Goal: Transaction & Acquisition: Download file/media

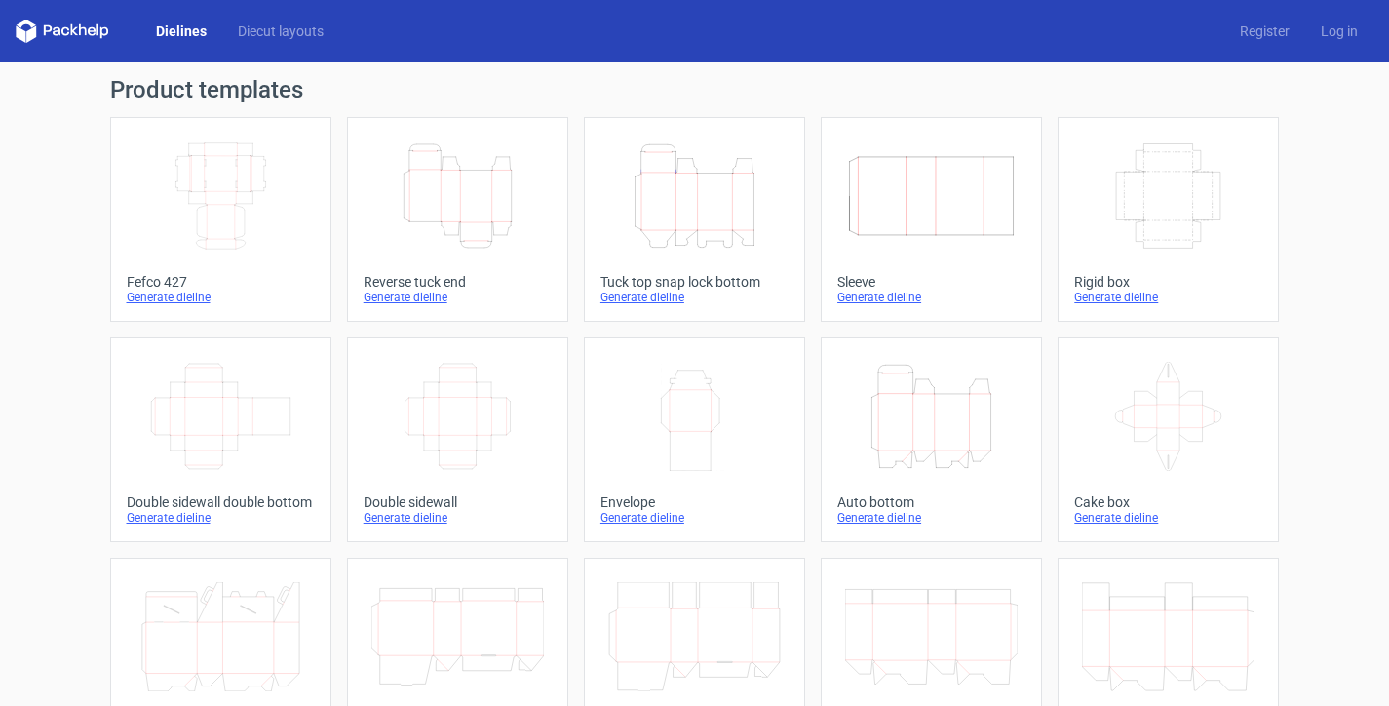
scroll to position [134, 0]
click at [718, 217] on icon "Height Depth Width" at bounding box center [694, 195] width 172 height 109
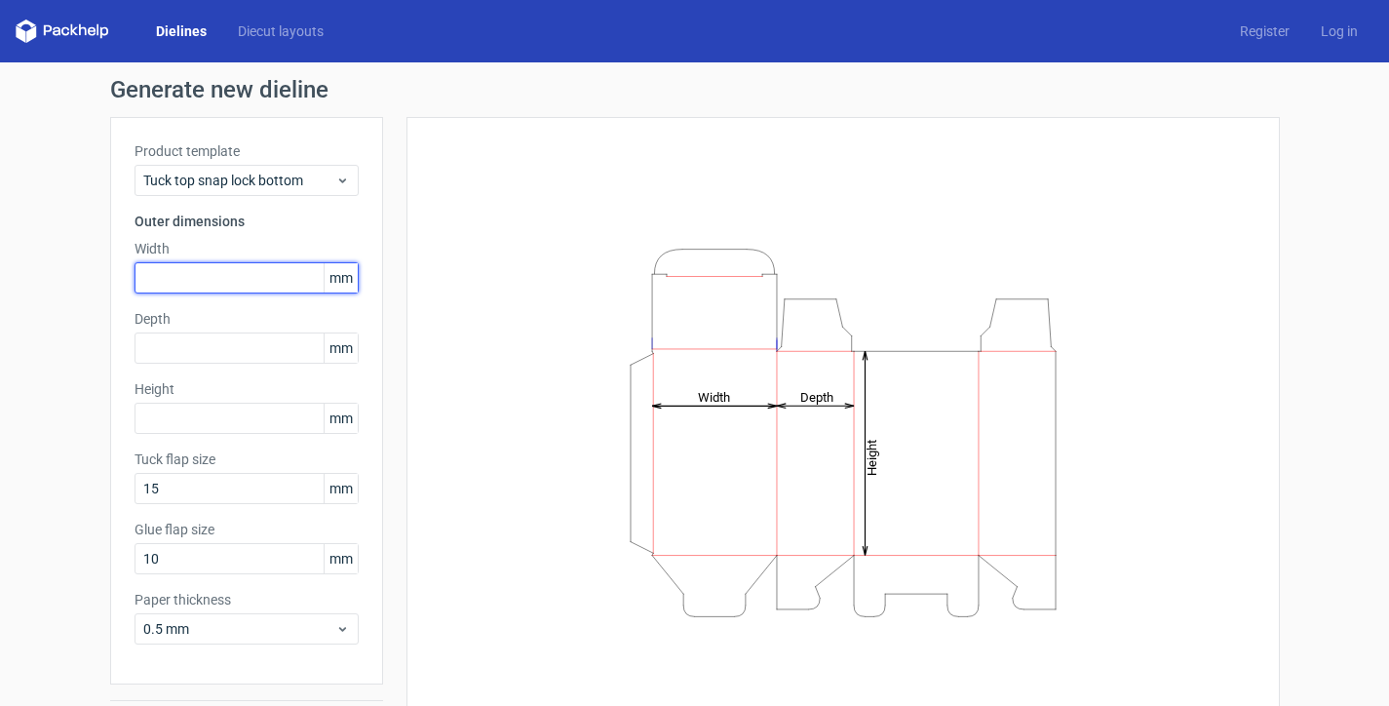
click at [172, 288] on input "text" at bounding box center [246, 277] width 224 height 31
type input "140"
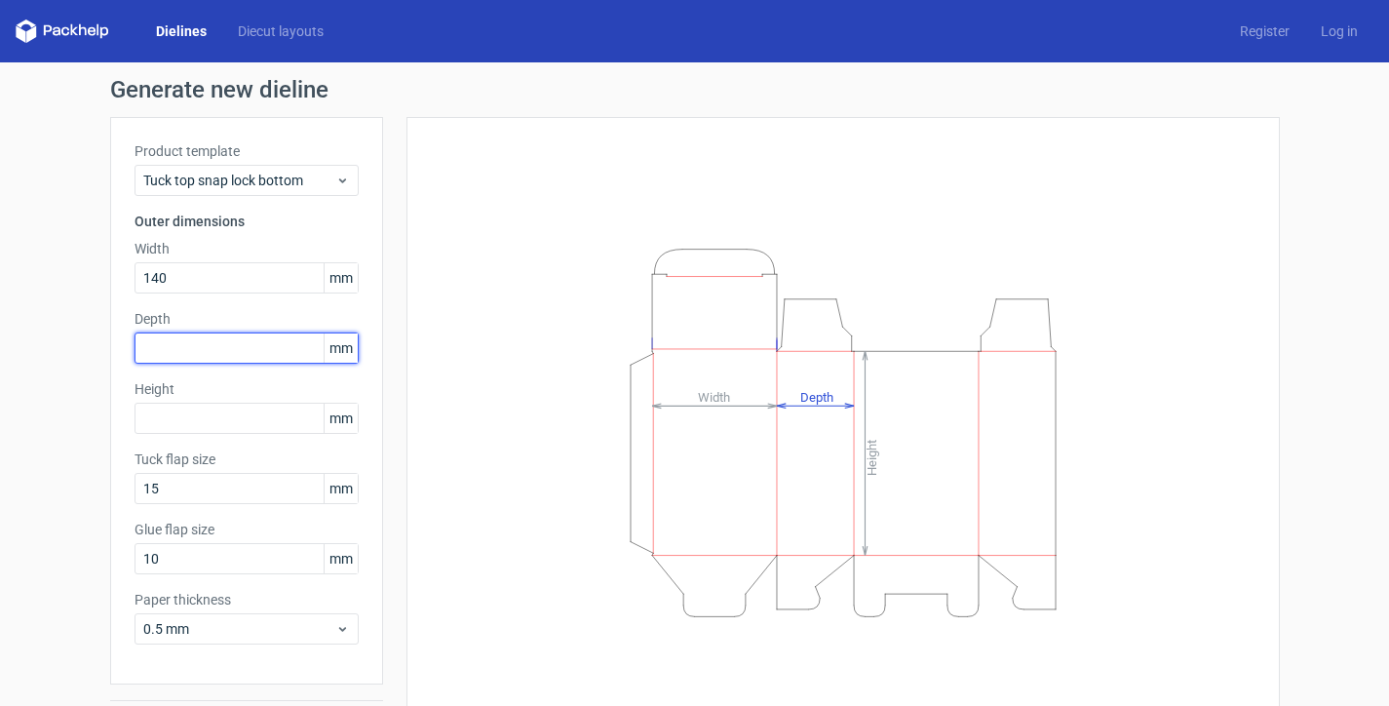
click at [170, 351] on input "text" at bounding box center [246, 347] width 224 height 31
type input "4"
type input "140"
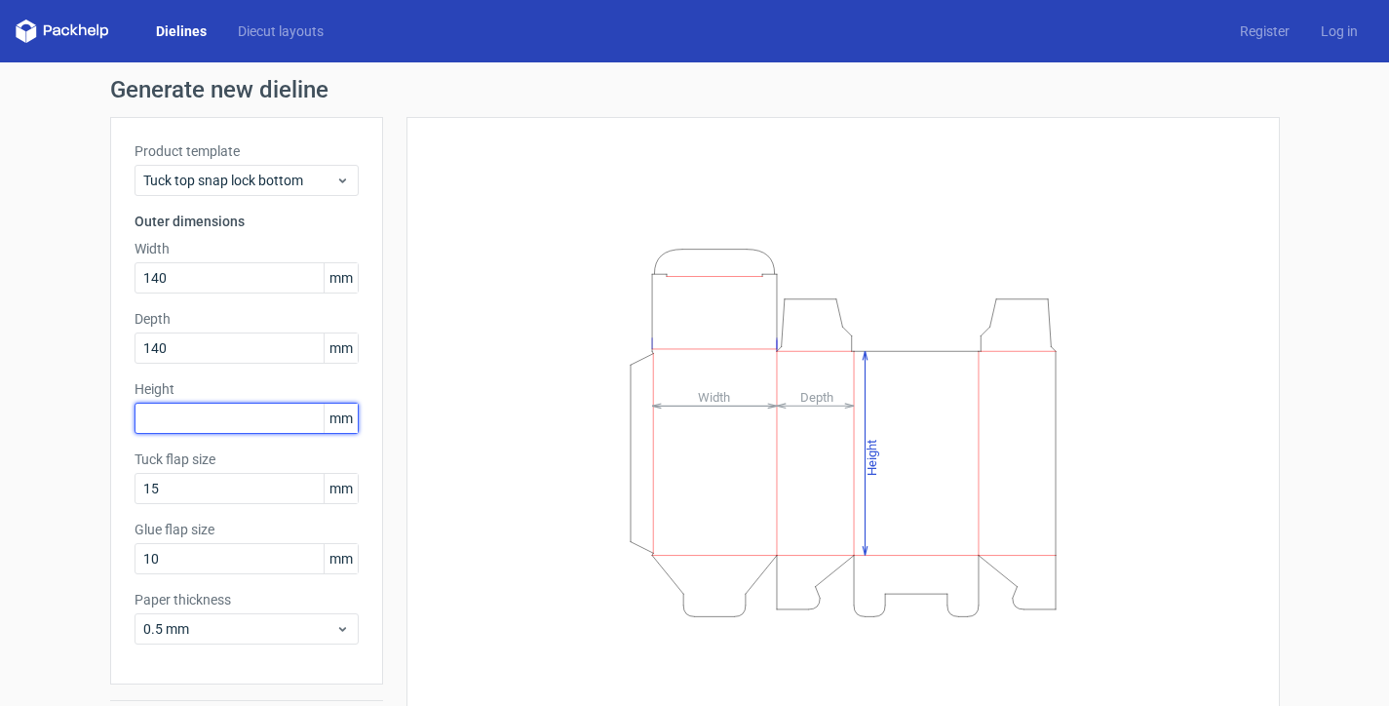
click at [244, 422] on input "text" at bounding box center [246, 417] width 224 height 31
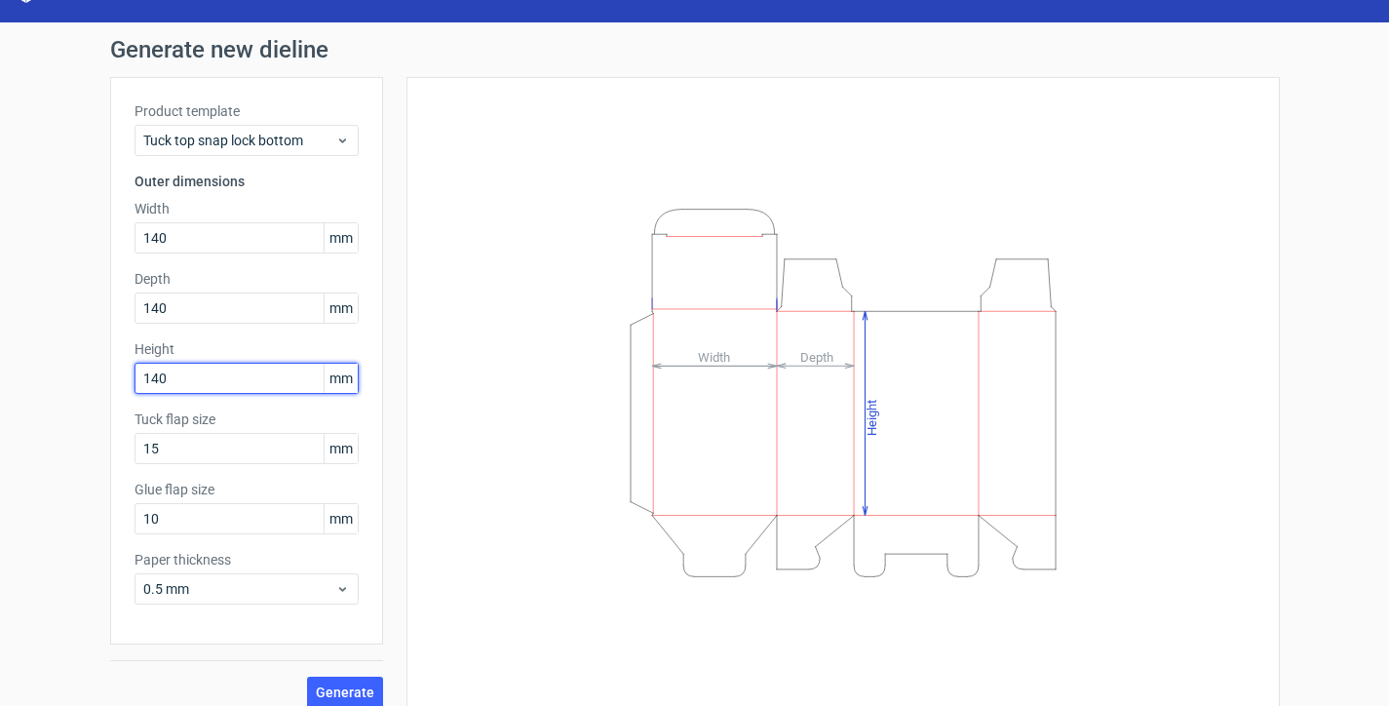
scroll to position [57, 0]
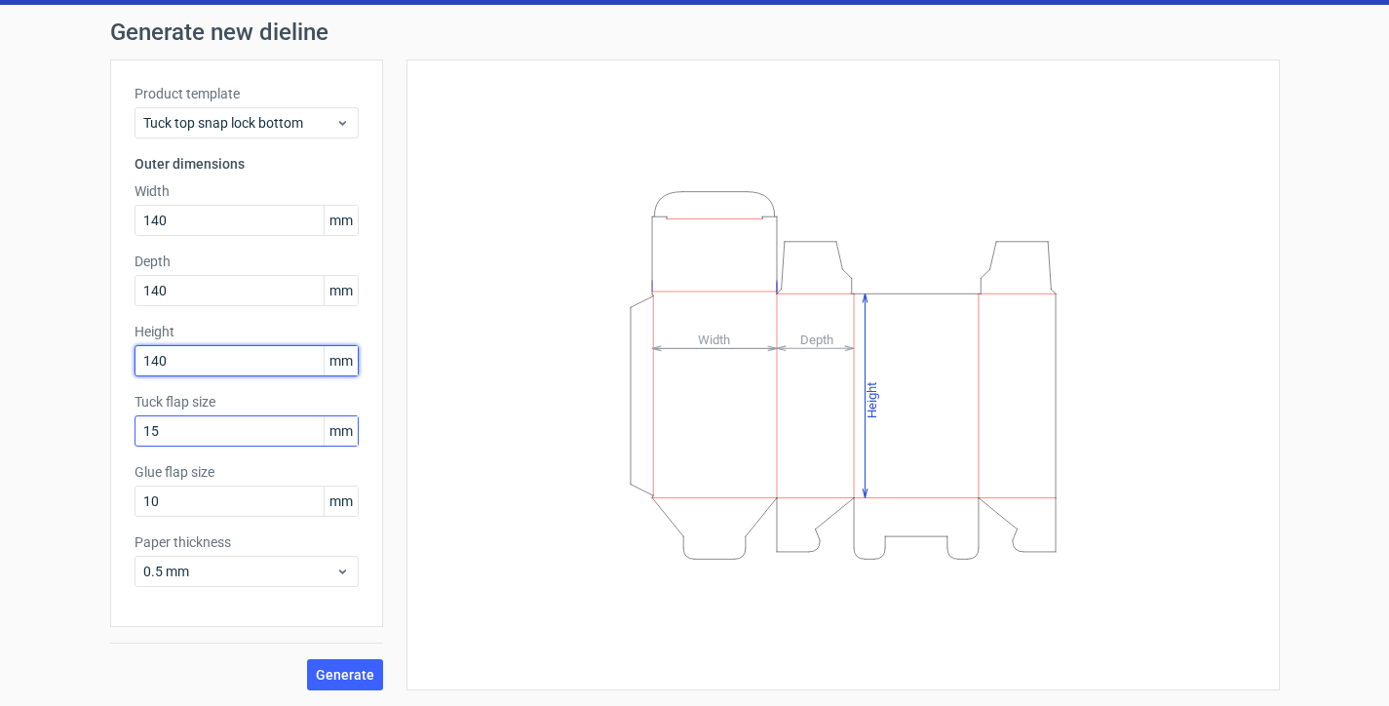
type input "140"
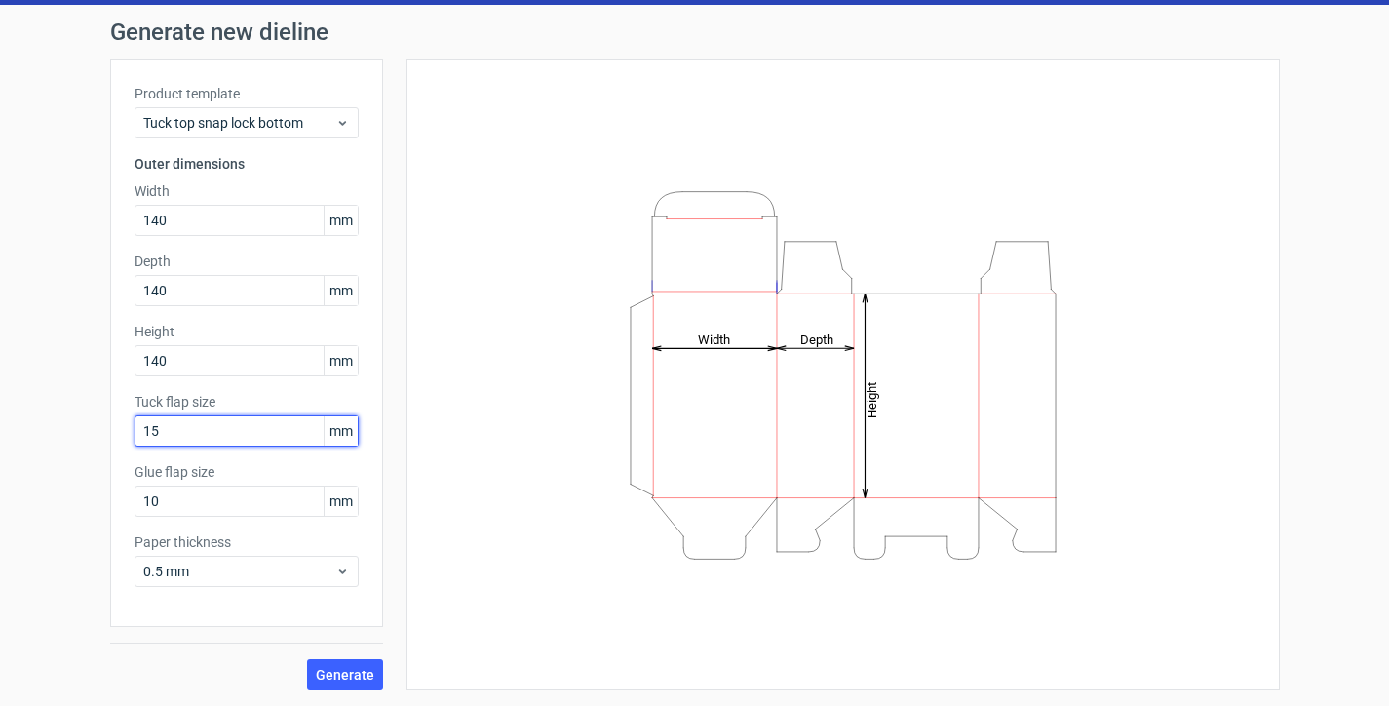
click at [290, 418] on input "15" at bounding box center [246, 430] width 224 height 31
drag, startPoint x: 281, startPoint y: 428, endPoint x: 0, endPoint y: 432, distance: 280.7
click at [0, 432] on div "Generate new dieline Product template Tuck top snap lock bottom Outer dimension…" at bounding box center [694, 355] width 1389 height 701
type input "25"
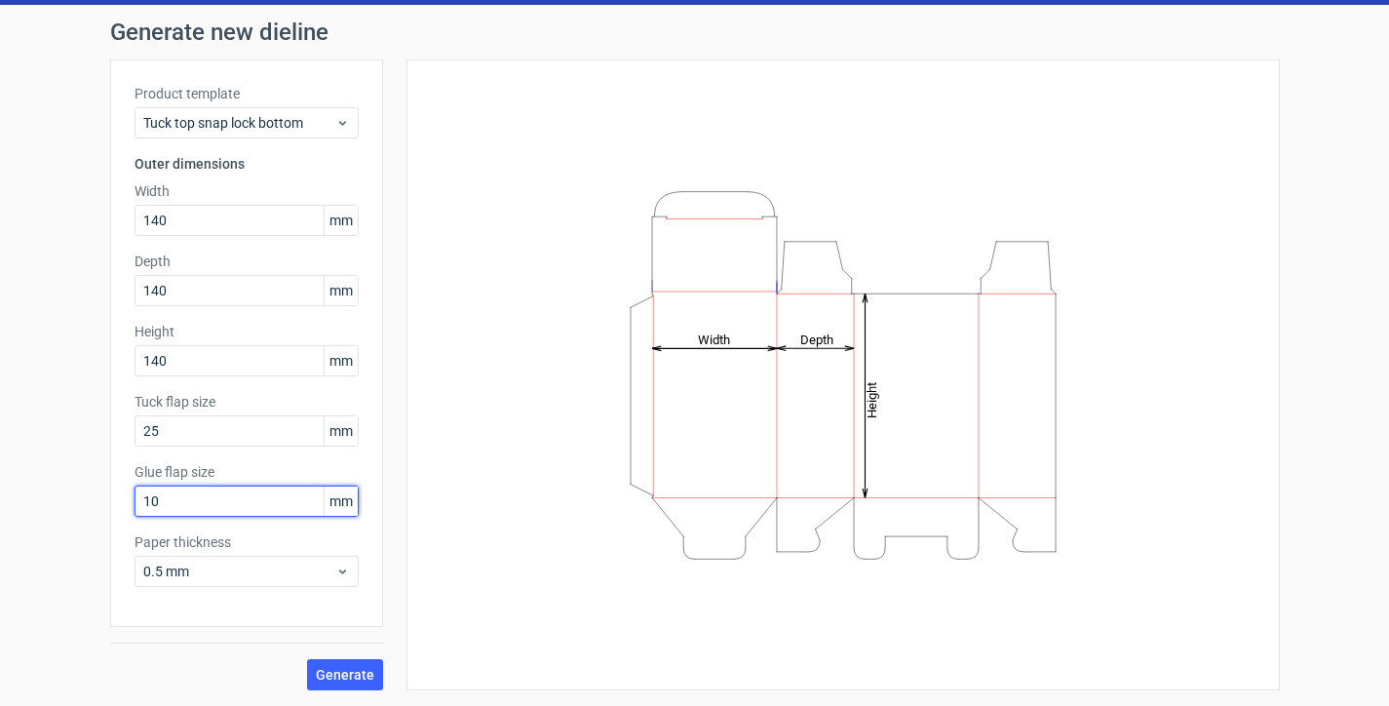
drag, startPoint x: 182, startPoint y: 507, endPoint x: 68, endPoint y: 507, distance: 114.0
click at [68, 507] on div "Generate new dieline Product template Tuck top snap lock bottom Outer dimension…" at bounding box center [694, 355] width 1389 height 701
type input "15"
click at [183, 560] on div "0.5 mm" at bounding box center [246, 570] width 224 height 31
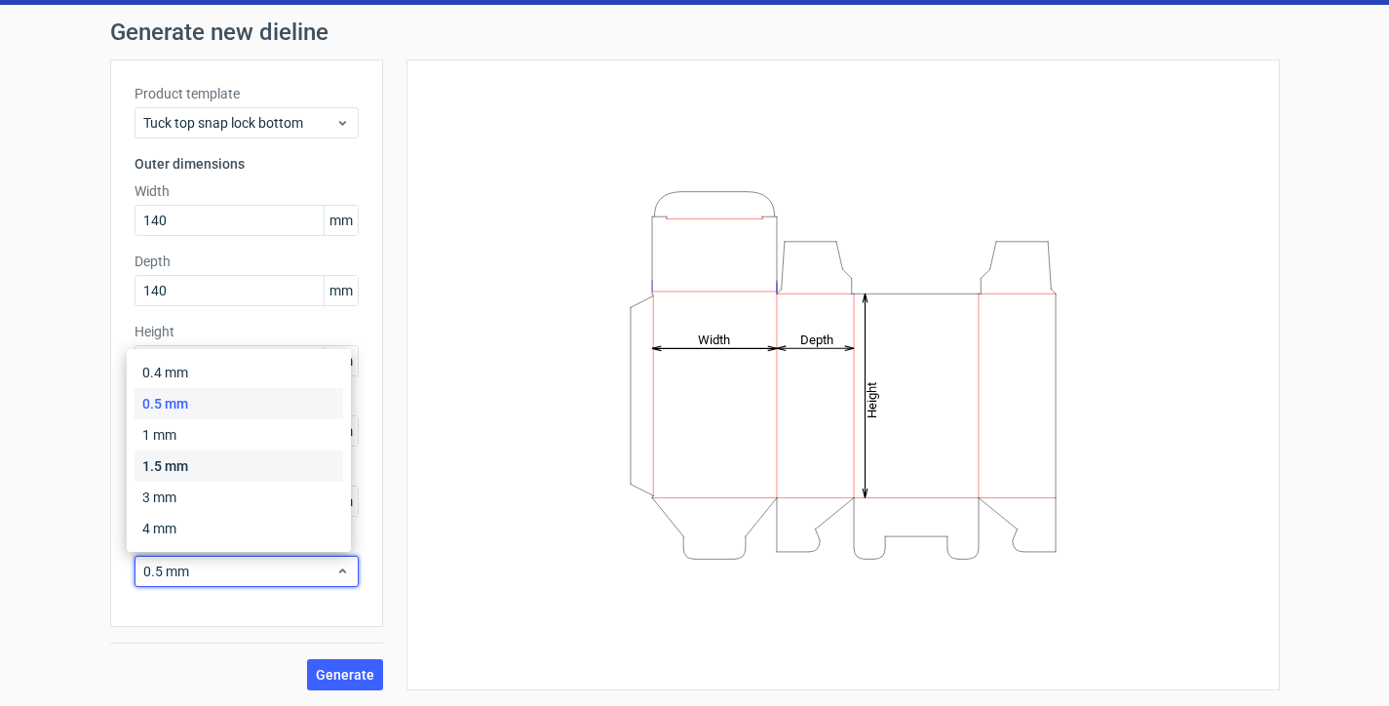
click at [198, 455] on div "1.5 mm" at bounding box center [238, 465] width 209 height 31
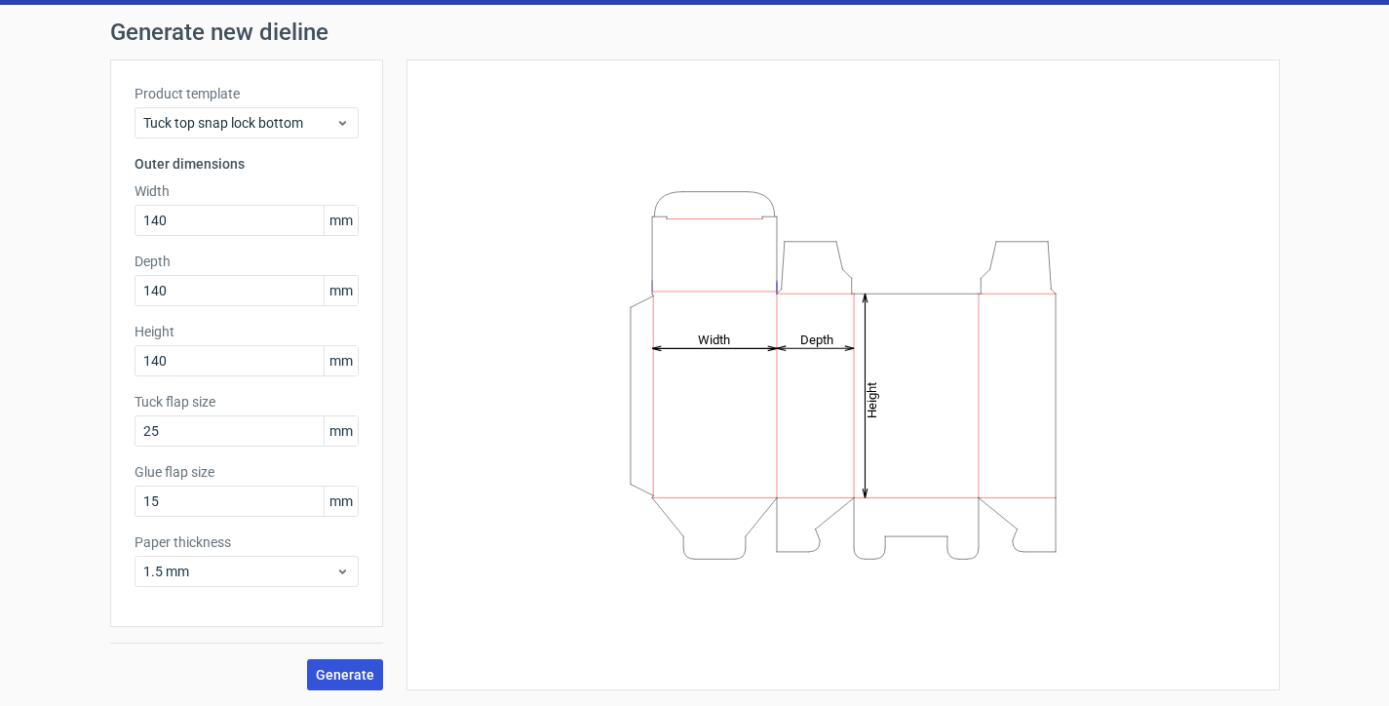
click at [334, 664] on button "Generate" at bounding box center [345, 674] width 76 height 31
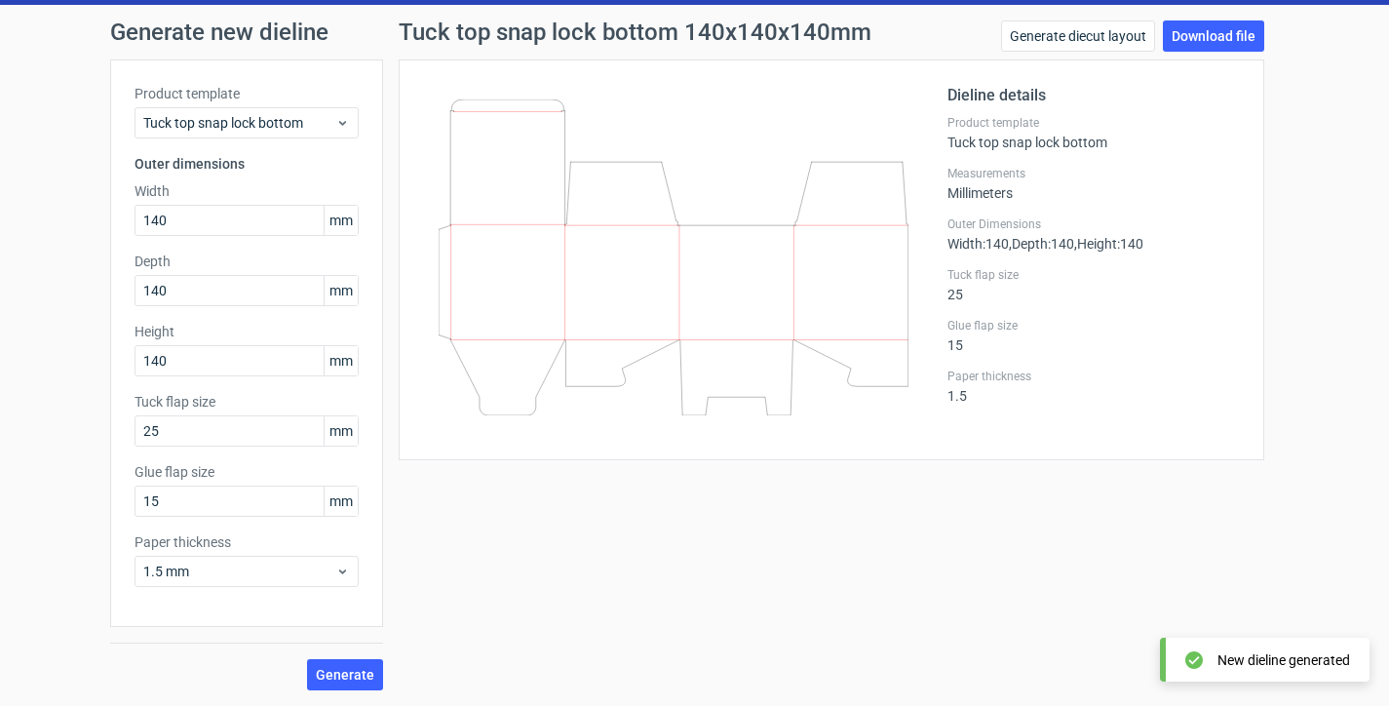
click at [1214, 12] on div "Generate new dieline Product template Tuck top snap lock bottom Outer dimension…" at bounding box center [694, 355] width 1389 height 701
click at [1206, 18] on div "Generate new dieline Product template Tuck top snap lock bottom Outer dimension…" at bounding box center [694, 355] width 1389 height 701
click at [1210, 44] on link "Download file" at bounding box center [1213, 35] width 101 height 31
